Goal: Transaction & Acquisition: Purchase product/service

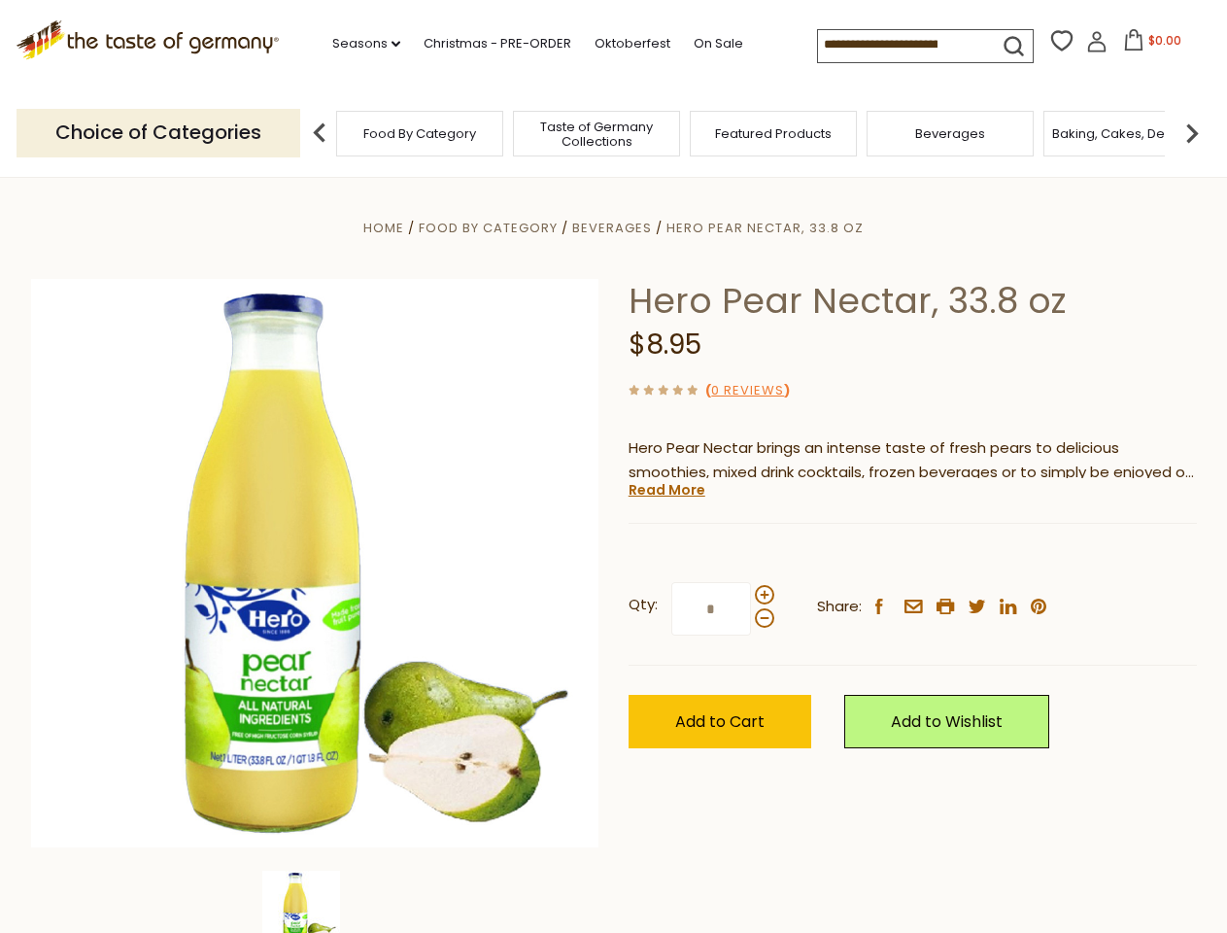
click at [613, 466] on div "Home Food By Category [GEOGRAPHIC_DATA] Hero Pear Nectar, 33.8 oz Hero Pear Nec…" at bounding box center [614, 590] width 1195 height 748
click at [358, 44] on link "Seasons dropdown_arrow" at bounding box center [366, 43] width 68 height 21
click at [902, 45] on input at bounding box center [900, 43] width 164 height 27
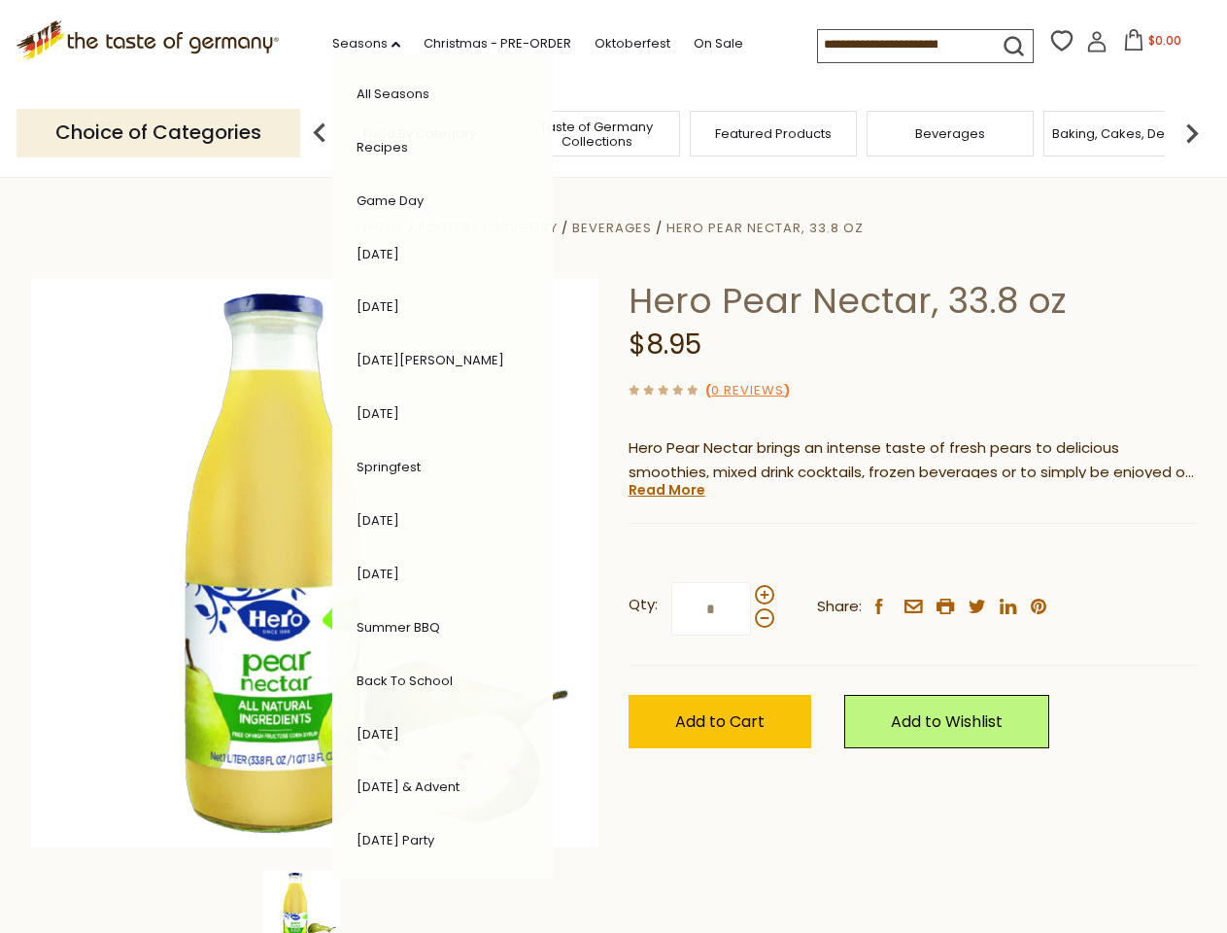
click at [1148, 46] on span "$0.00" at bounding box center [1164, 40] width 33 height 17
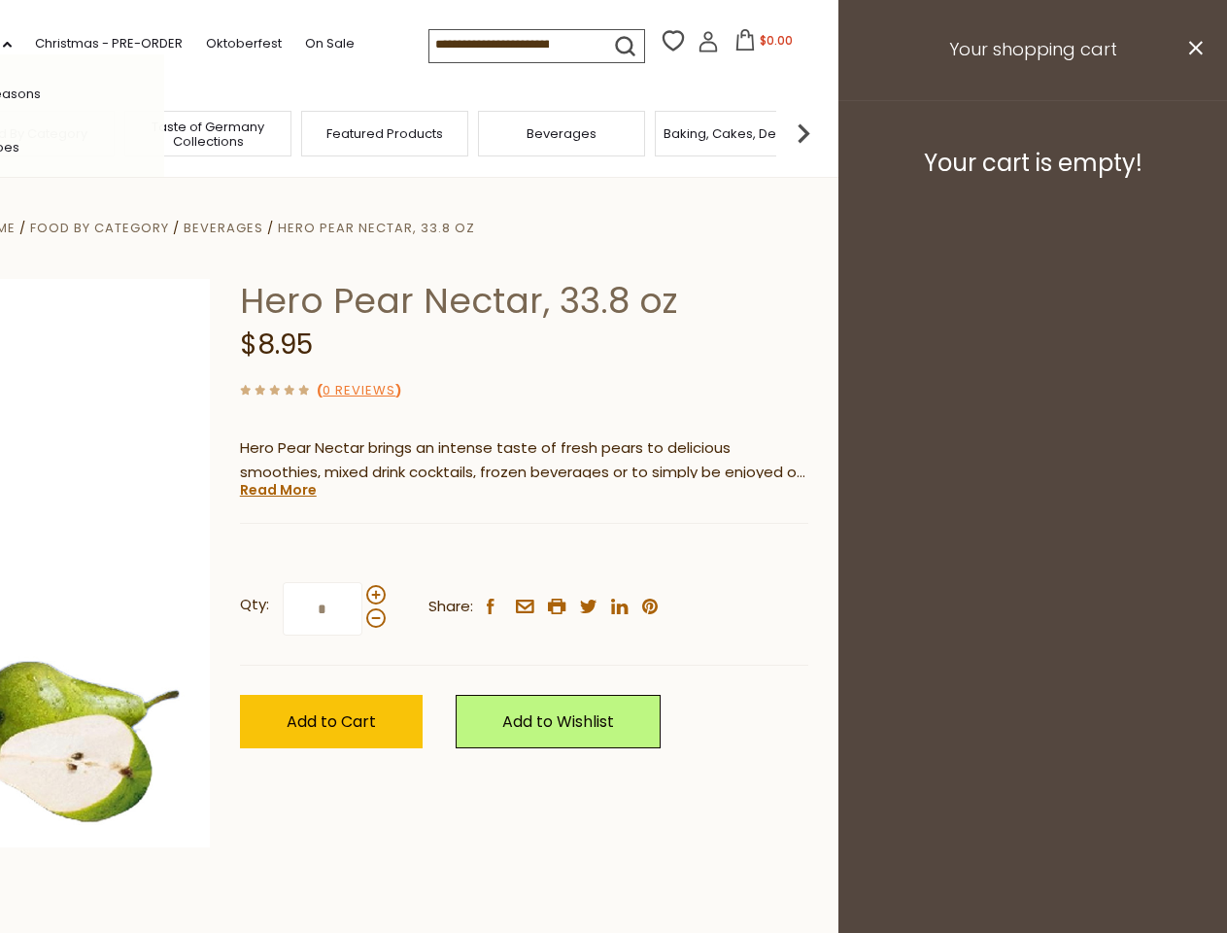
click at [164, 132] on div "All Seasons Recipes Game Day [DATE] [DATE] [DATE][PERSON_NAME] [DATE] Springfes…" at bounding box center [54, 466] width 221 height 824
click at [823, 132] on img at bounding box center [803, 133] width 39 height 39
click at [613, 555] on div "Qty: * Share: facebook email printer twitter linkedin pinterest" at bounding box center [524, 609] width 568 height 113
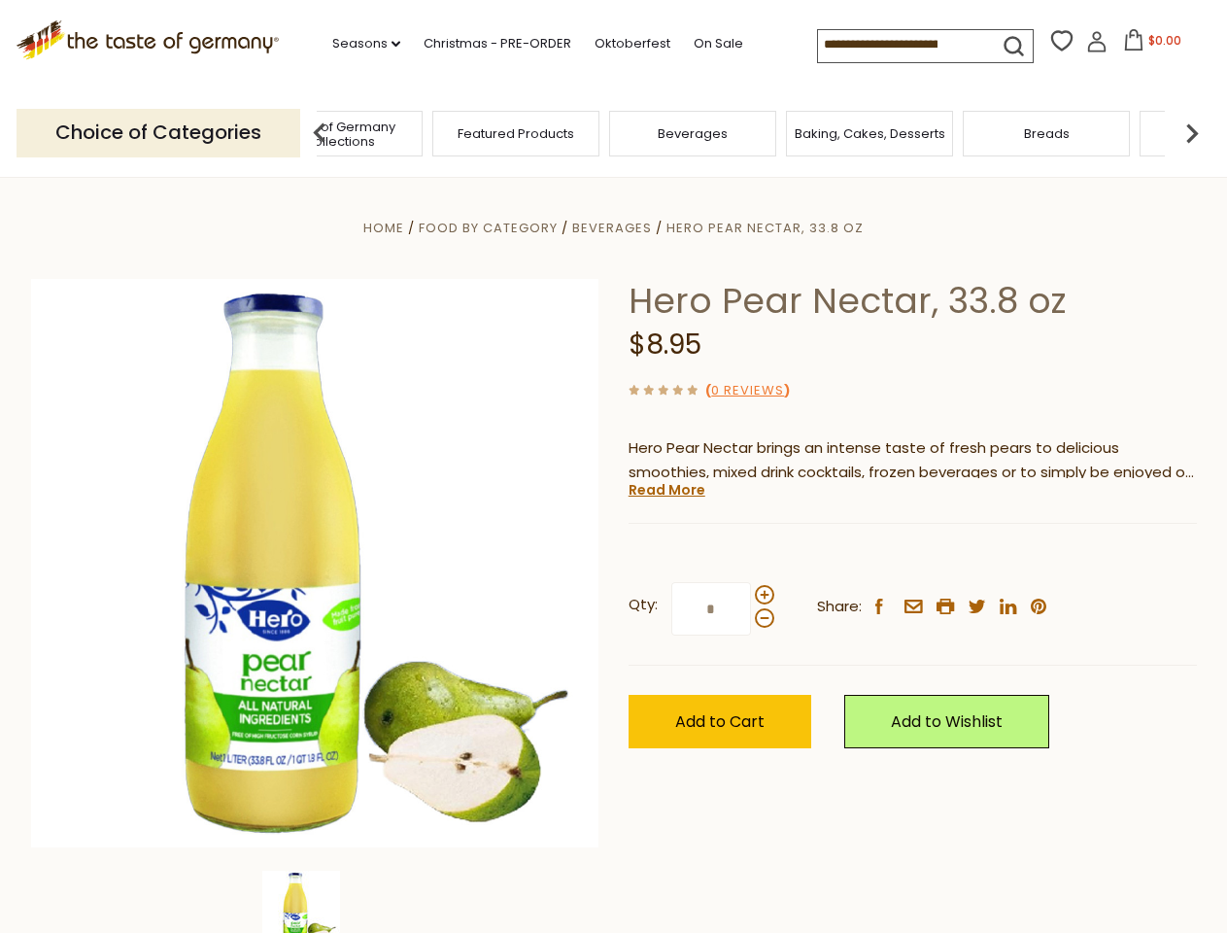
click at [315, 902] on img at bounding box center [301, 910] width 78 height 78
click at [666, 490] on link "Read More" at bounding box center [667, 489] width 77 height 19
